Goal: Task Accomplishment & Management: Complete application form

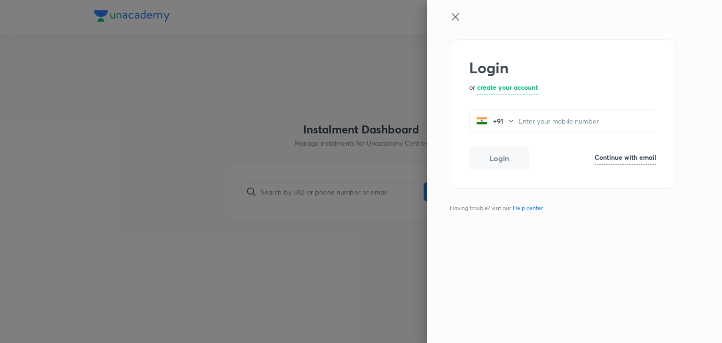
click at [453, 16] on icon at bounding box center [455, 16] width 11 height 11
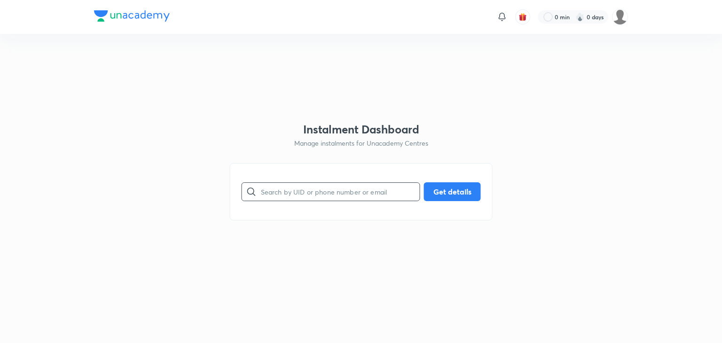
paste input "7721888777"
click at [299, 191] on input "text" at bounding box center [340, 191] width 159 height 24
type input "7721888777"
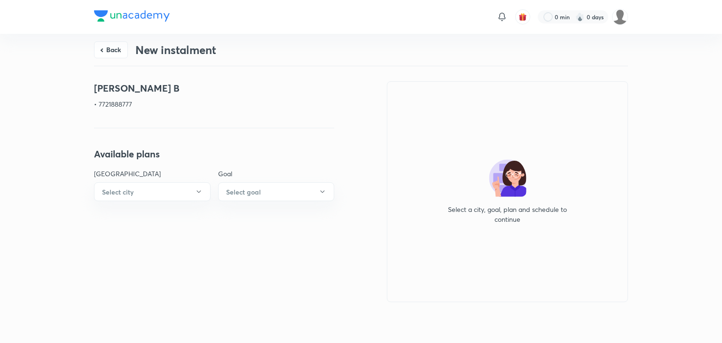
click at [110, 104] on p "• 7721888777" at bounding box center [214, 104] width 240 height 10
click at [120, 104] on p "• 7721888777" at bounding box center [214, 104] width 240 height 10
